Goal: Complete application form

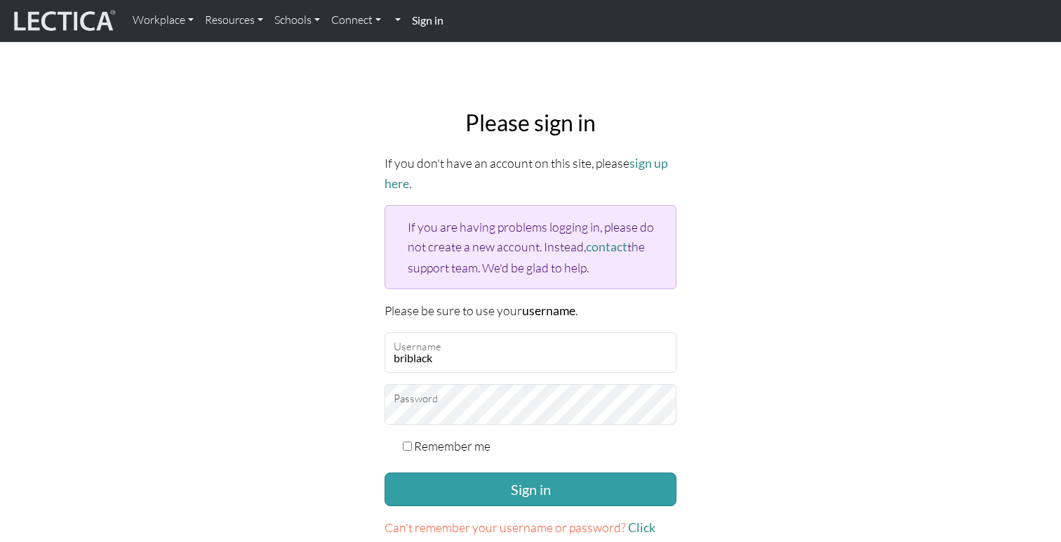
click at [442, 485] on button "Sign in" at bounding box center [530, 489] width 292 height 34
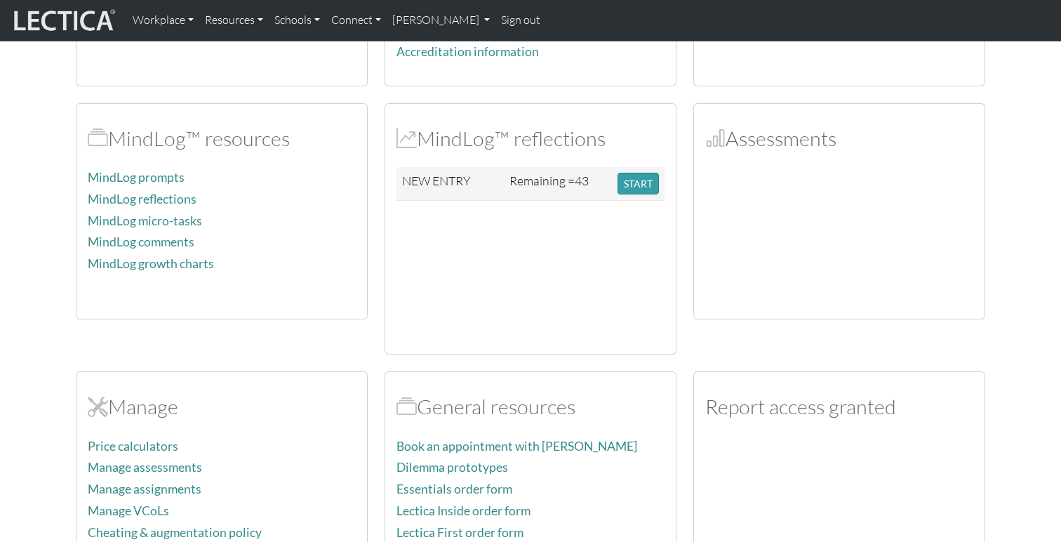
scroll to position [366, 0]
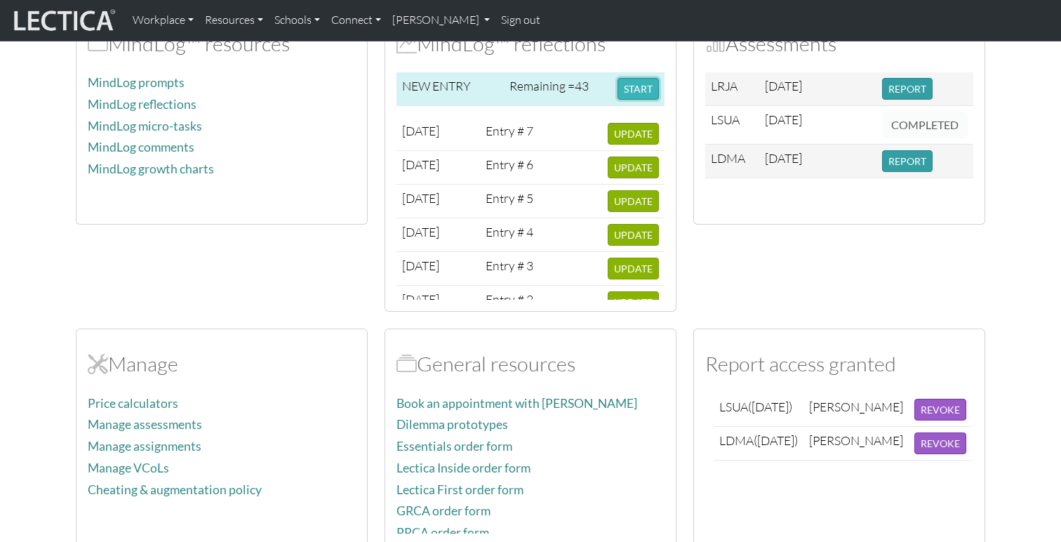
click at [634, 86] on button "START" at bounding box center [637, 89] width 41 height 22
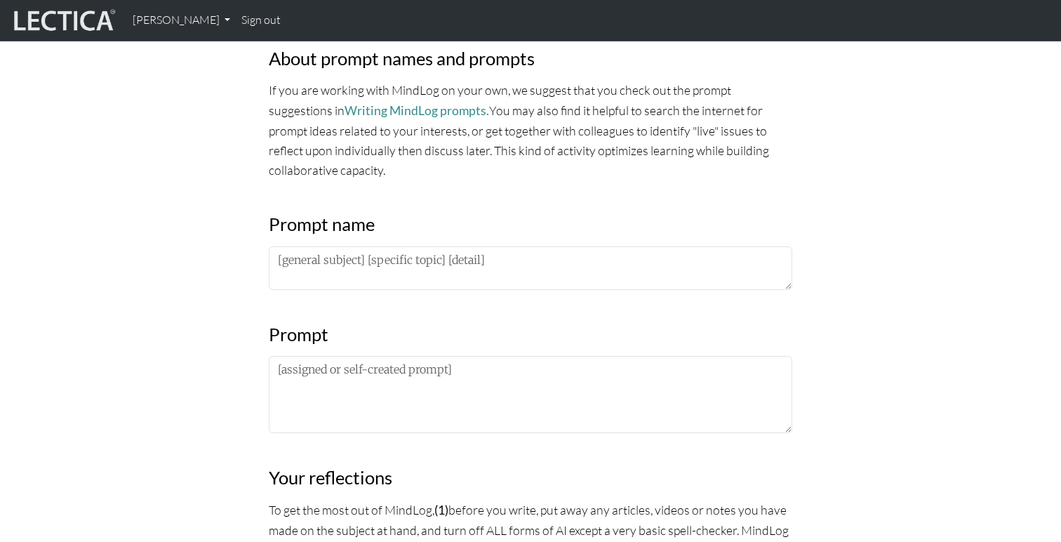
scroll to position [509, 0]
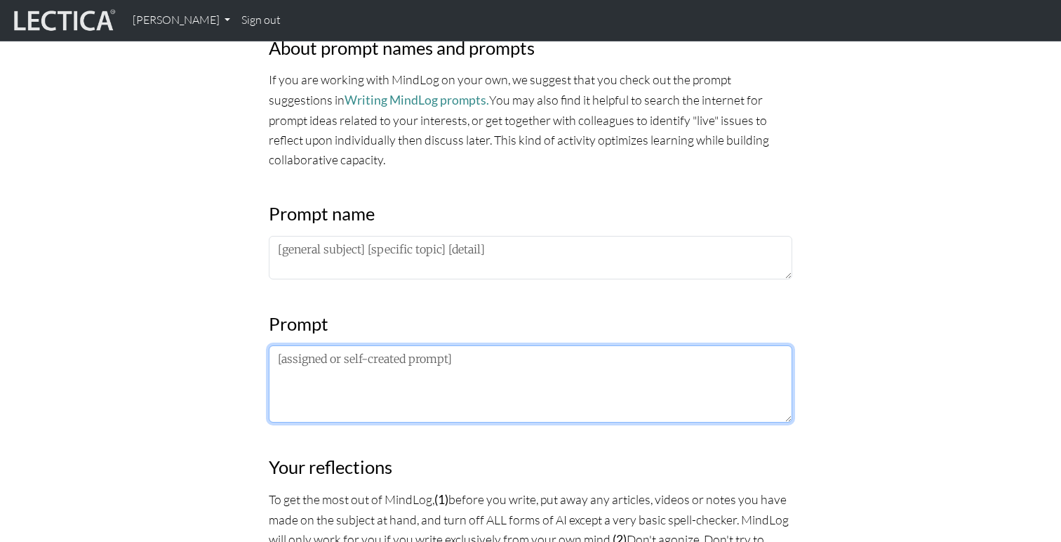
click at [444, 370] on textarea at bounding box center [530, 383] width 523 height 77
paste textarea "Reflection 2: Why do Rose and Fischer advocate a science of the individual? How…"
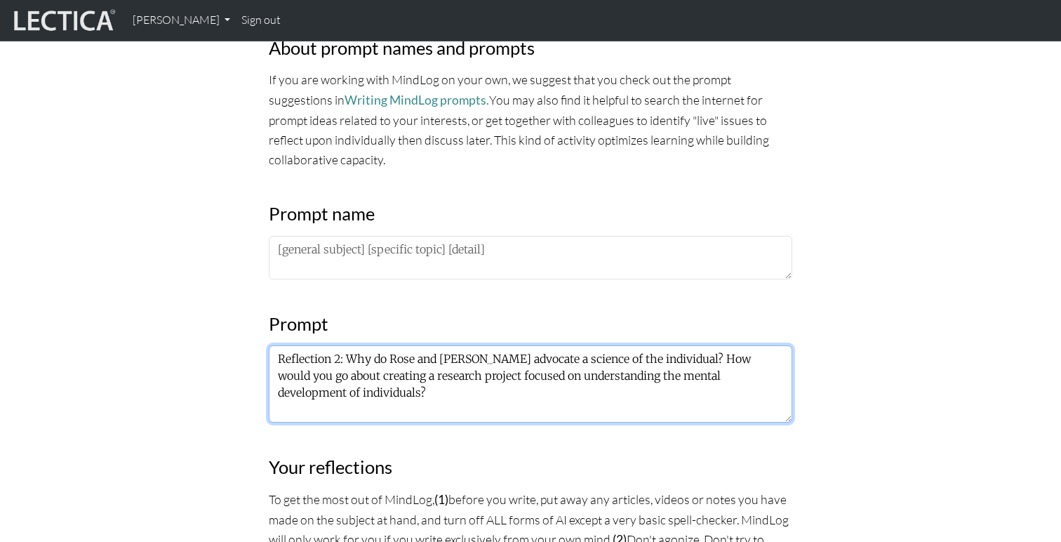
type textarea "Reflection 2: Why do Rose and Fischer advocate a science of the individual? How…"
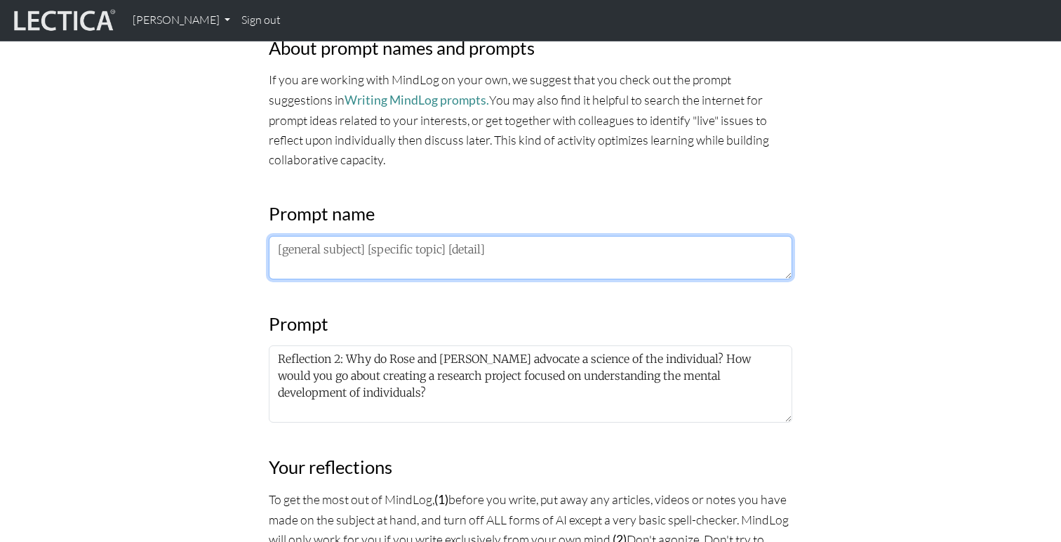
click at [445, 253] on textarea at bounding box center [530, 257] width 523 height 43
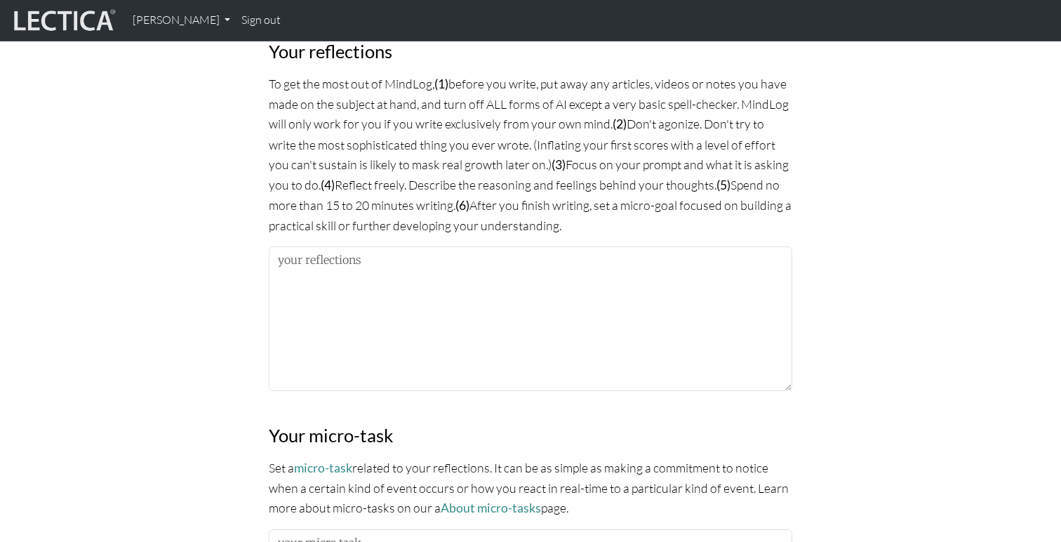
scroll to position [964, 0]
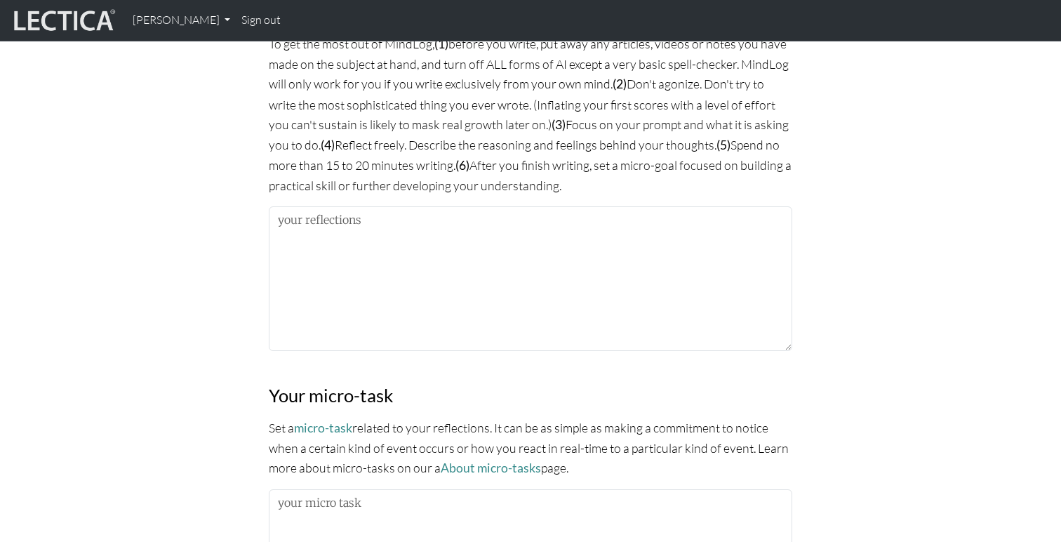
type textarea "FOLA Module 7"
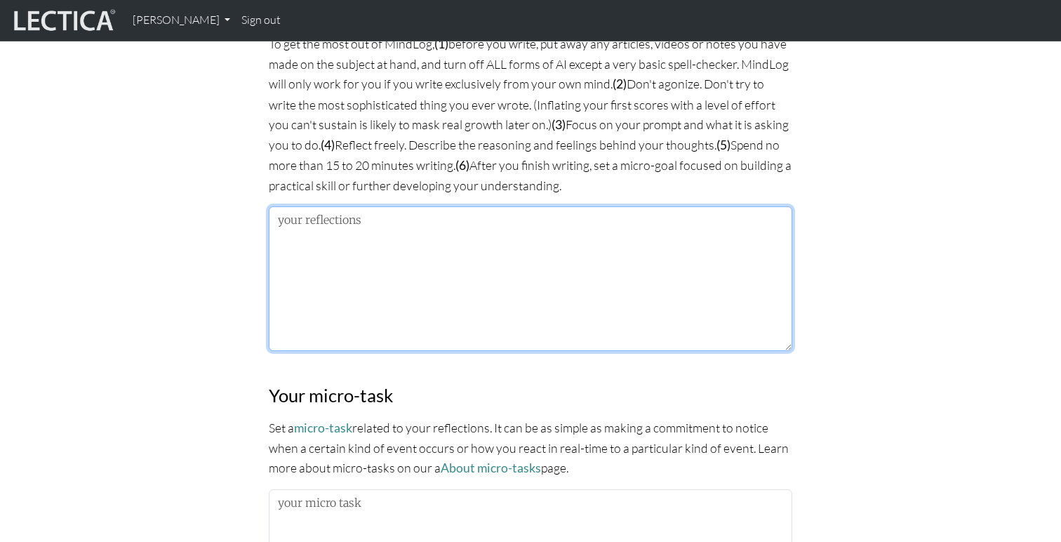
click at [422, 258] on textarea at bounding box center [530, 278] width 523 height 144
paste textarea "The science of the individual is important in Rose and Fischer’s eyes because i…"
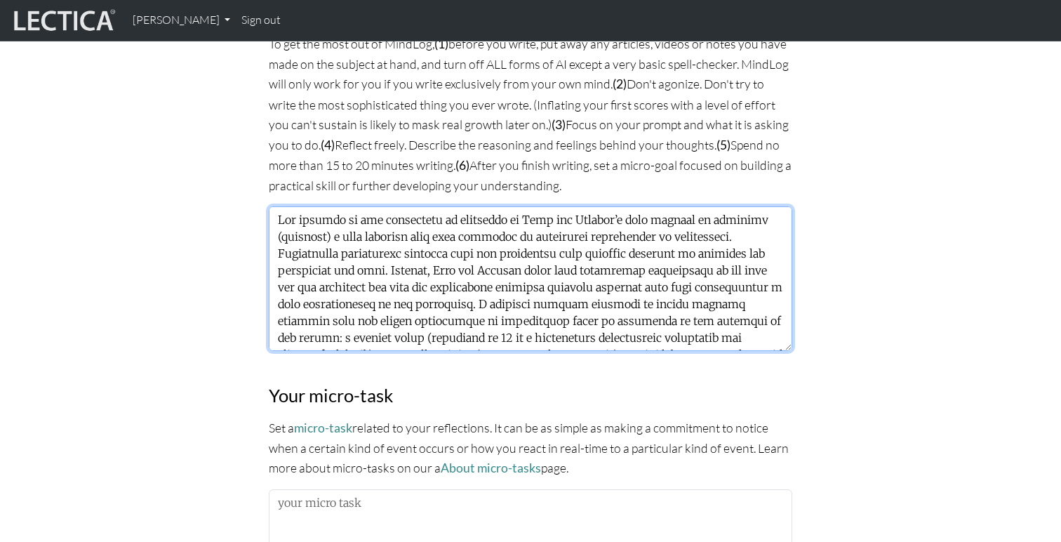
scroll to position [129, 0]
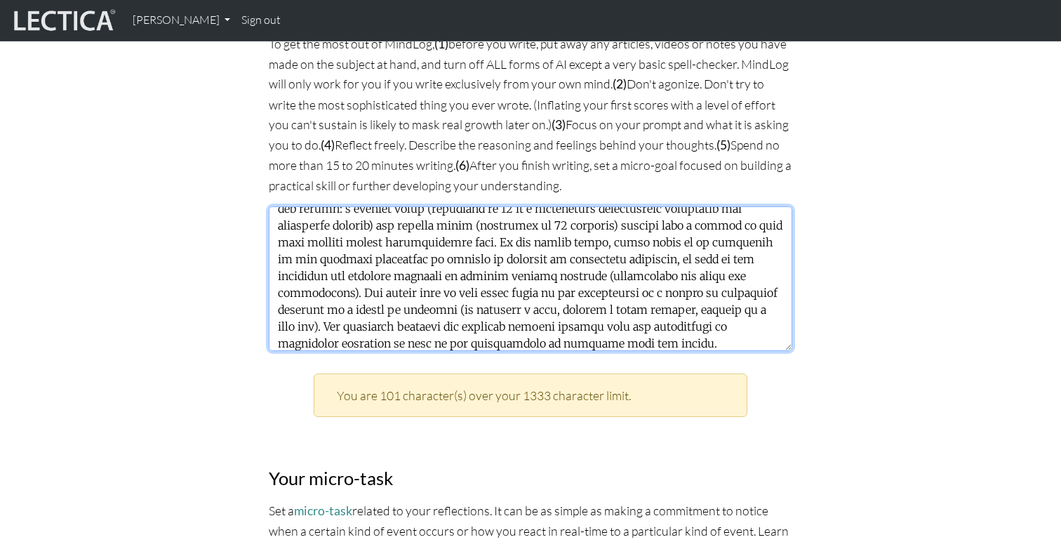
click at [501, 232] on textarea at bounding box center [530, 278] width 523 height 144
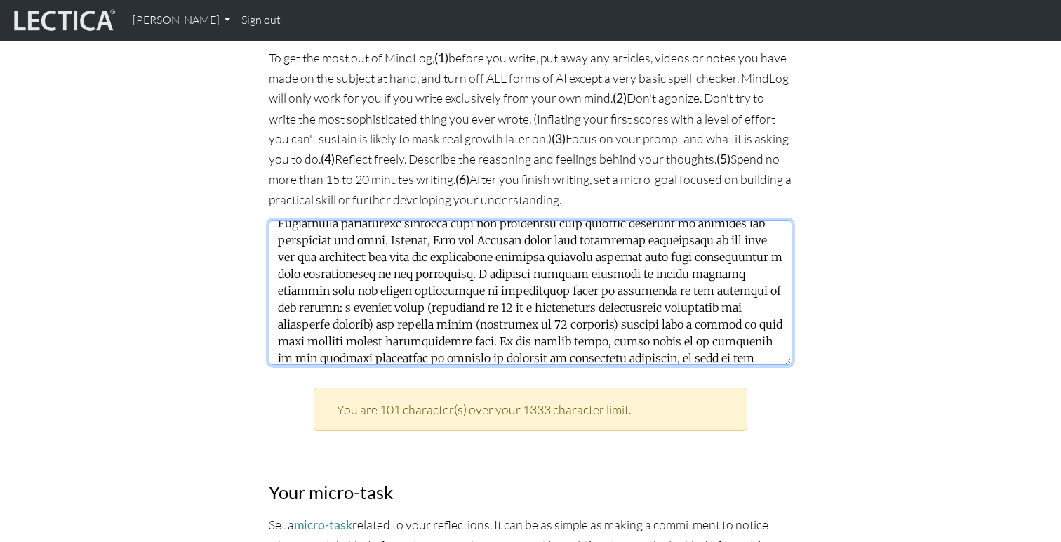
scroll to position [48, 0]
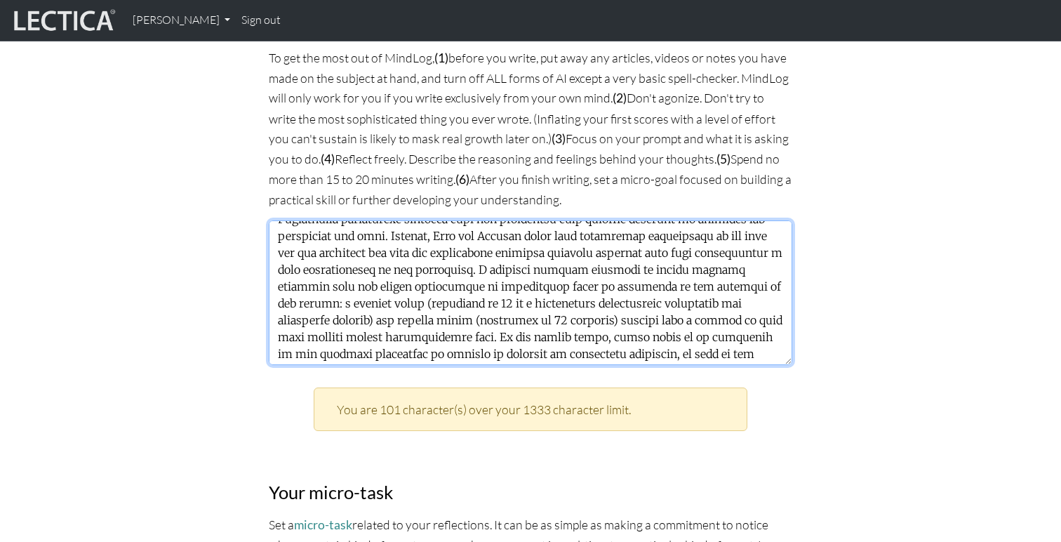
click at [380, 295] on textarea at bounding box center [530, 292] width 523 height 144
click at [390, 299] on textarea at bounding box center [530, 292] width 523 height 144
drag, startPoint x: 450, startPoint y: 297, endPoint x: 386, endPoint y: 295, distance: 64.6
click at [386, 295] on textarea at bounding box center [530, 292] width 523 height 144
click at [536, 299] on textarea at bounding box center [530, 292] width 523 height 144
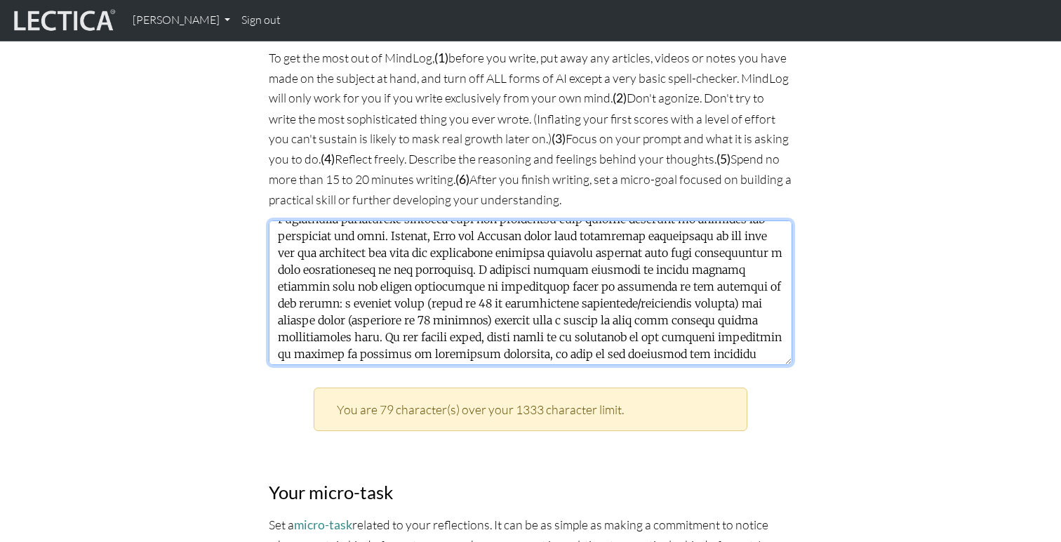
click at [337, 318] on textarea at bounding box center [530, 292] width 523 height 144
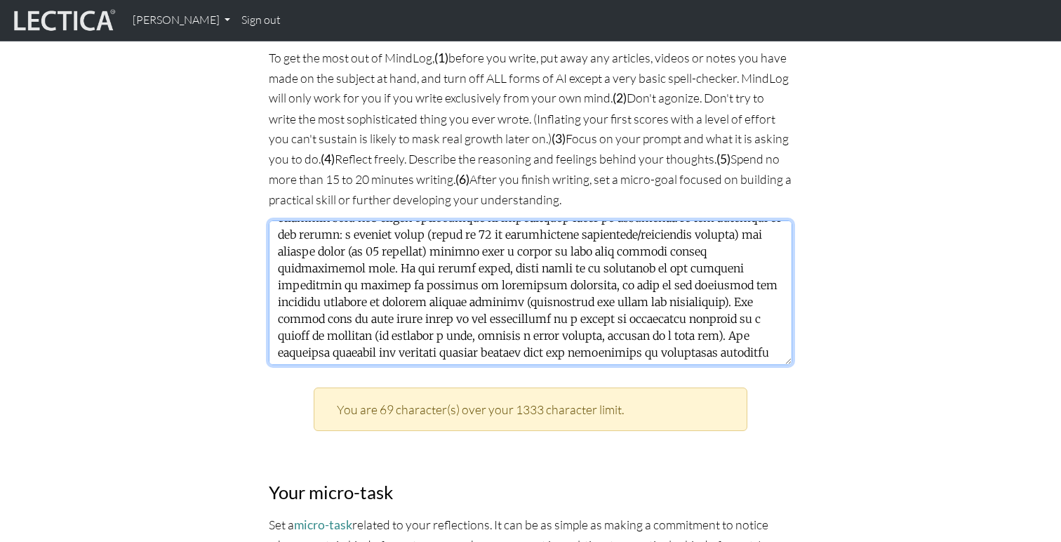
scroll to position [118, 0]
drag, startPoint x: 419, startPoint y: 297, endPoint x: 347, endPoint y: 297, distance: 72.2
click at [347, 297] on textarea at bounding box center [530, 292] width 523 height 144
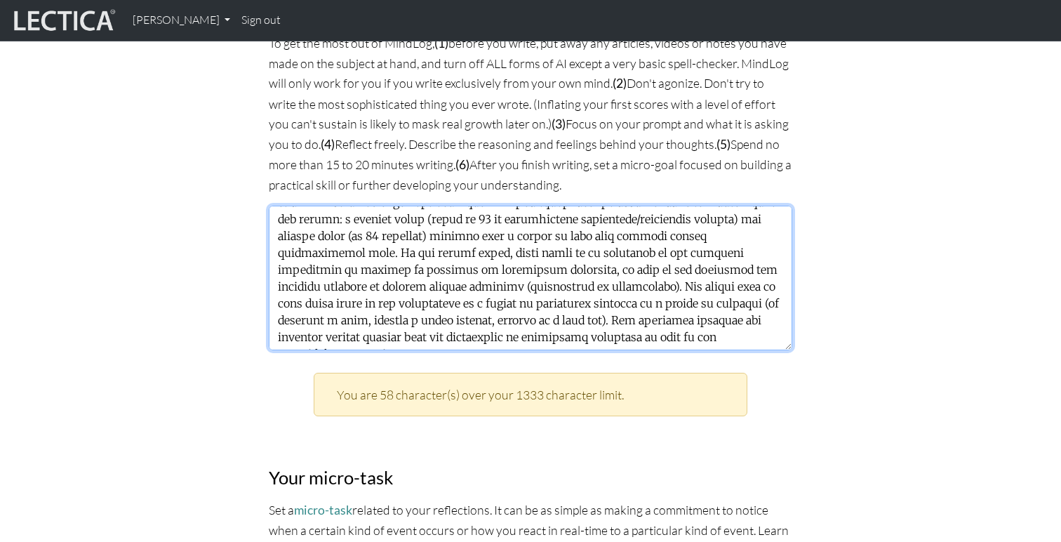
scroll to position [967, 0]
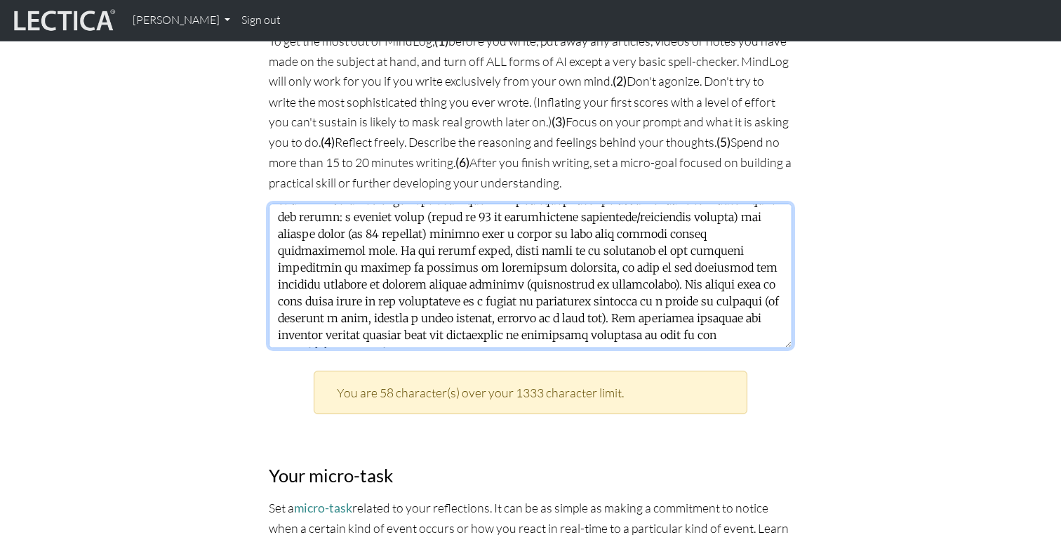
drag, startPoint x: 433, startPoint y: 316, endPoint x: 331, endPoint y: 314, distance: 101.7
click at [331, 314] on textarea at bounding box center [530, 275] width 523 height 144
click at [321, 314] on textarea at bounding box center [530, 275] width 523 height 144
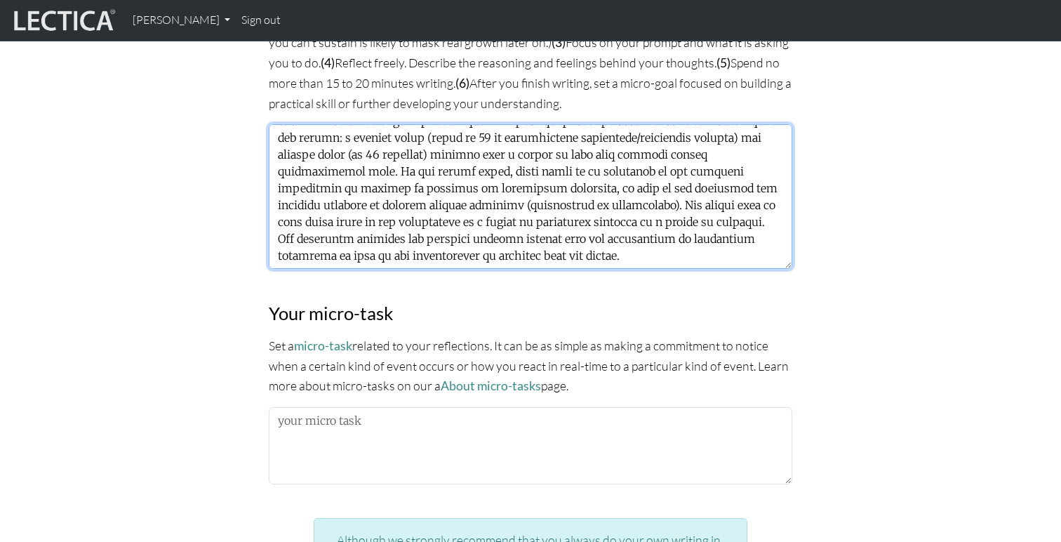
scroll to position [1049, 0]
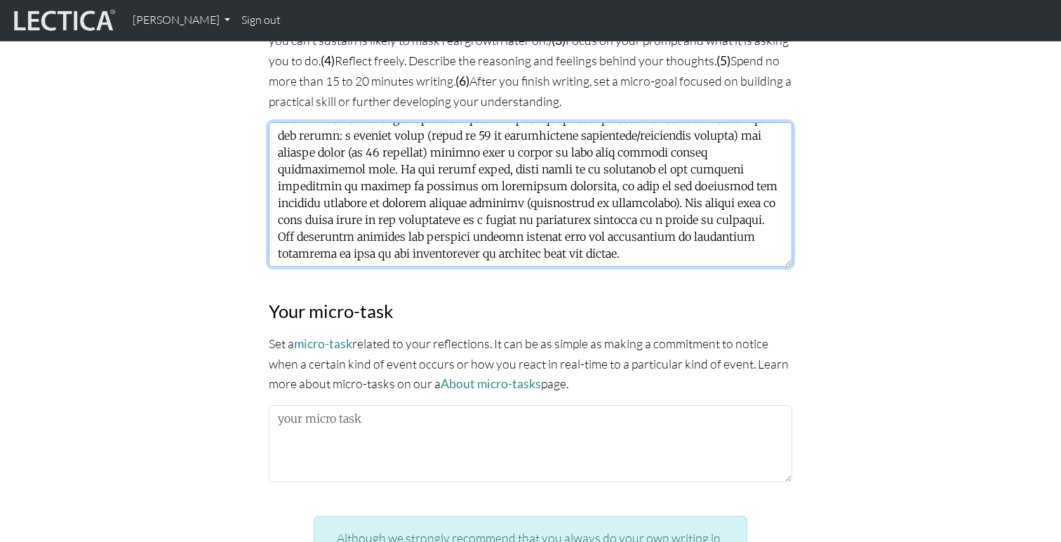
type textarea "The science of the individual is important in Rose and Fischer’s eyes because i…"
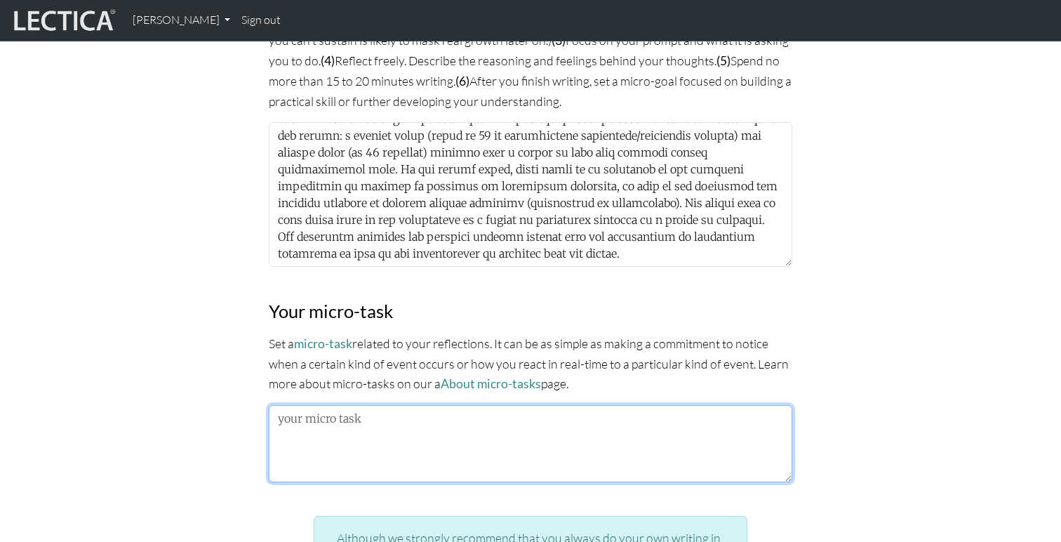
click at [347, 441] on textarea at bounding box center [530, 443] width 523 height 77
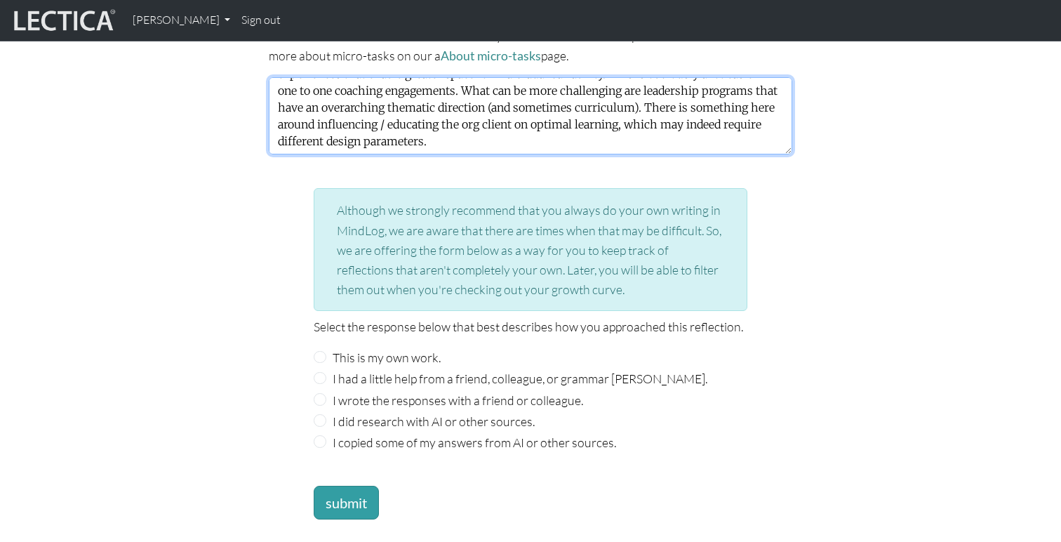
scroll to position [1379, 0]
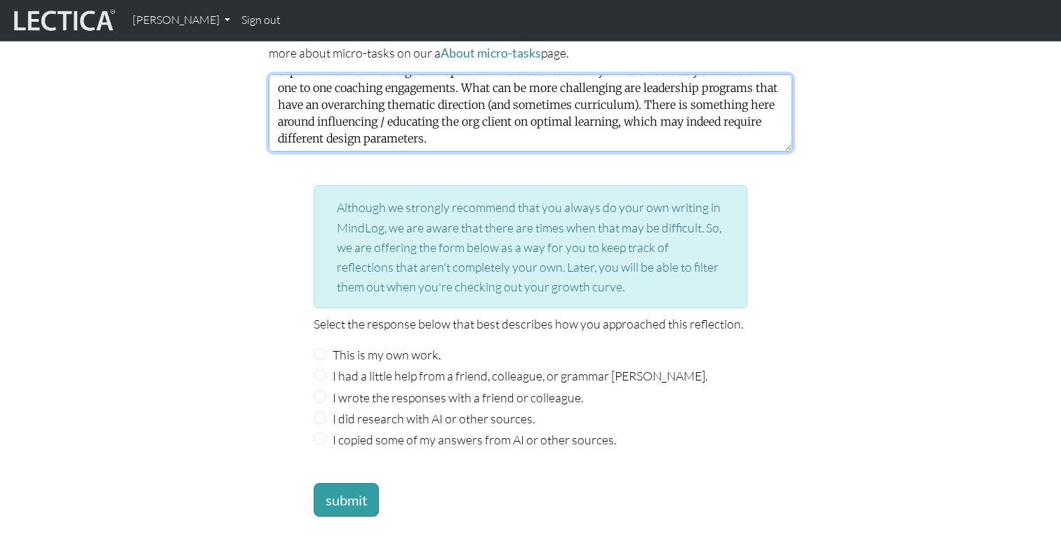
type textarea "Working with adult learners, I want to reflect on opportunities to create /desi…"
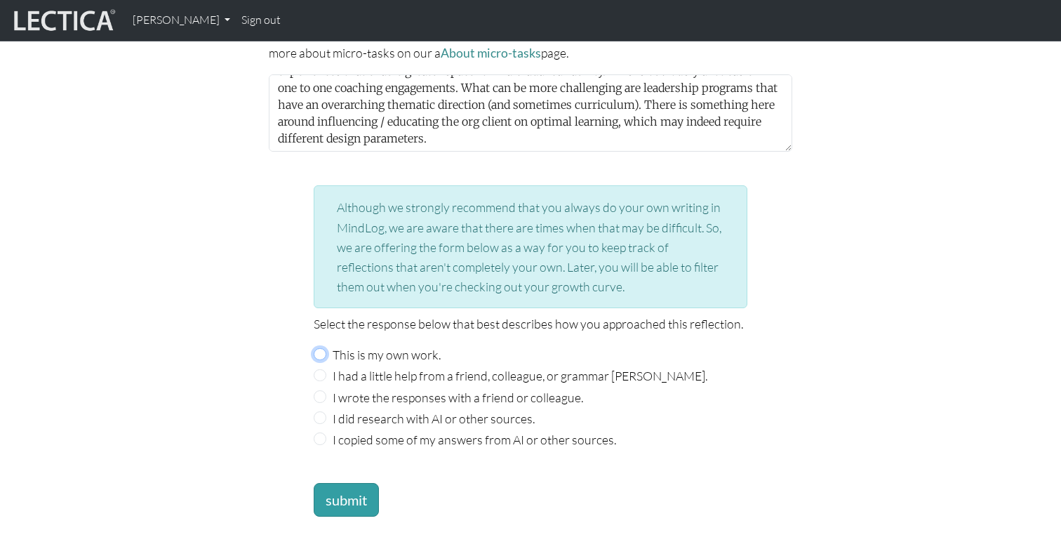
click at [321, 351] on input "This is my own work." at bounding box center [320, 354] width 13 height 13
radio input "true"
click at [345, 504] on button "submit" at bounding box center [346, 500] width 65 height 34
